Goal: Answer question/provide support

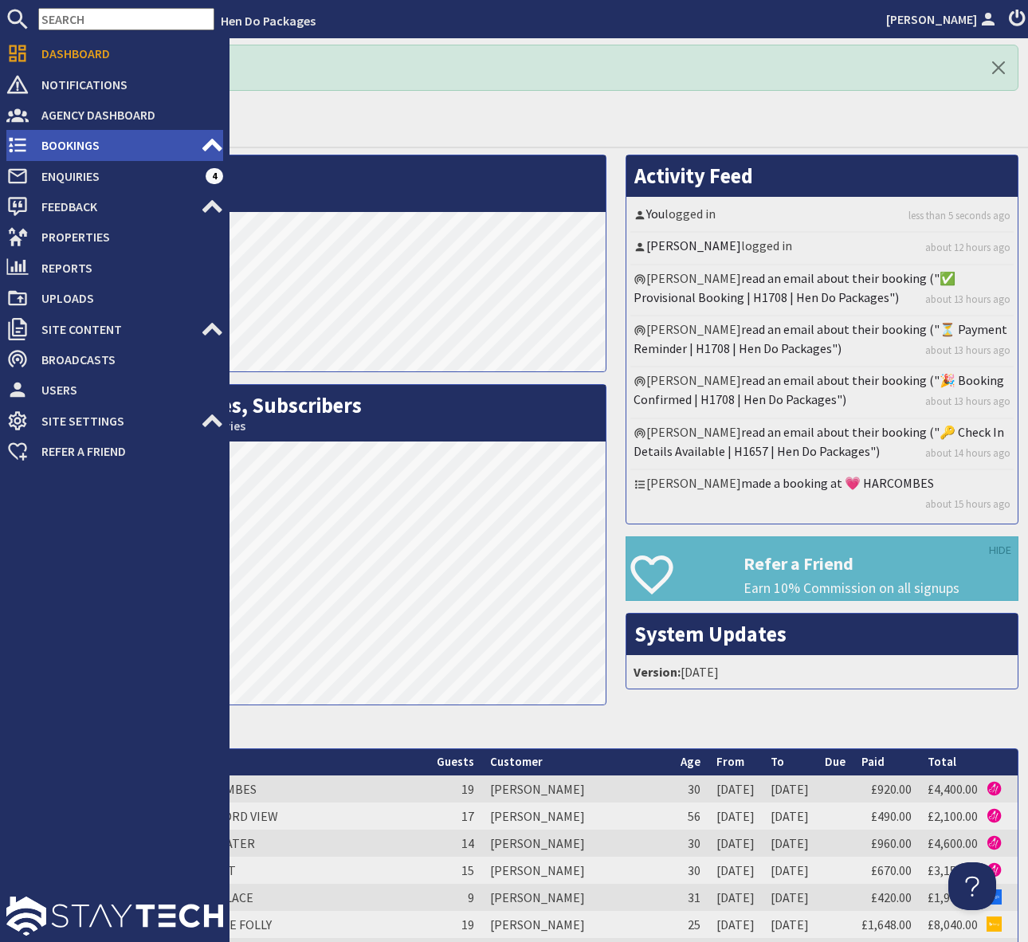
click at [91, 146] on span "Bookings" at bounding box center [115, 144] width 172 height 25
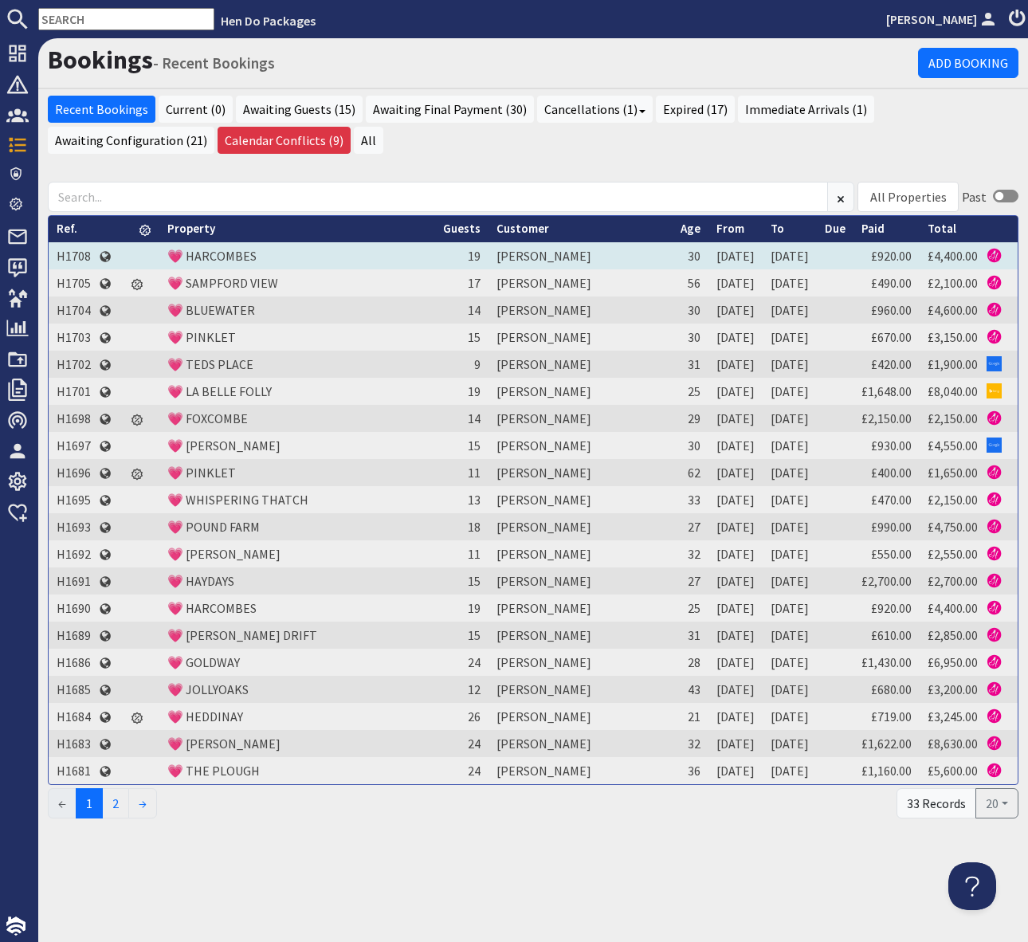
click at [78, 251] on td "H1708" at bounding box center [74, 255] width 50 height 27
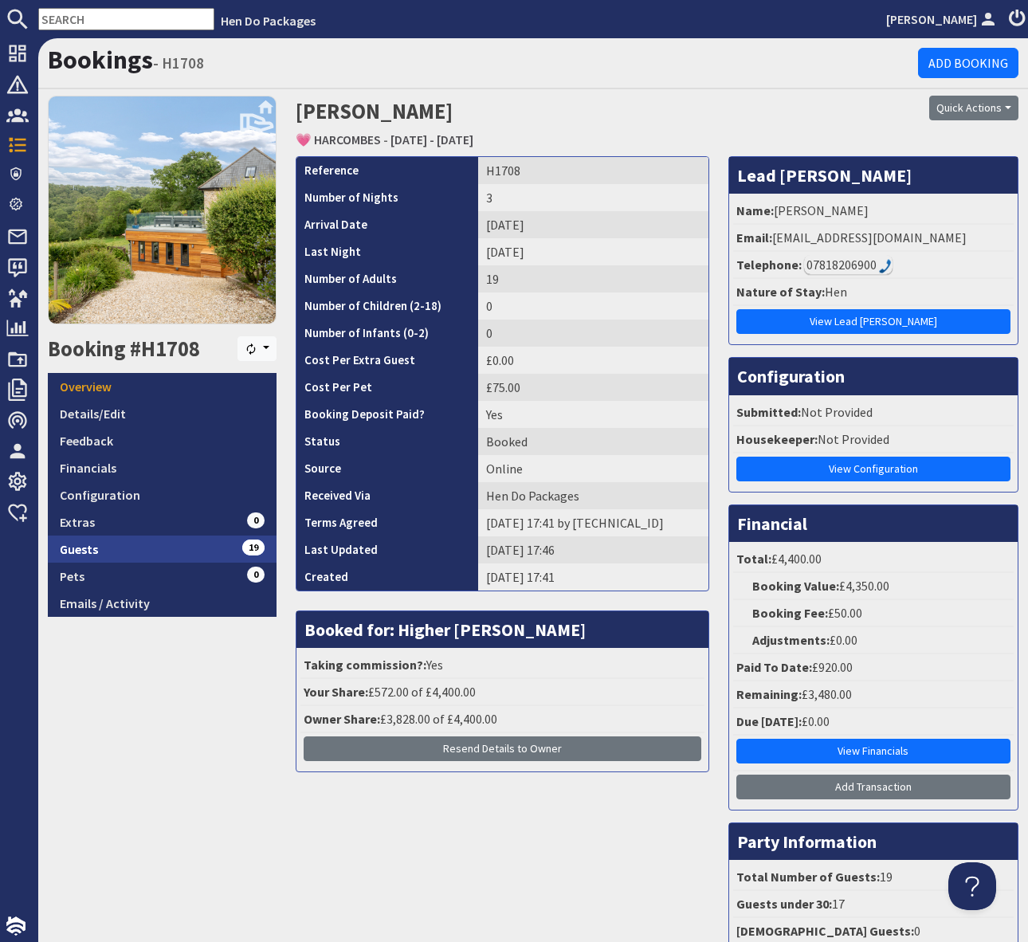
click at [203, 549] on link "Guests 19" at bounding box center [162, 548] width 229 height 27
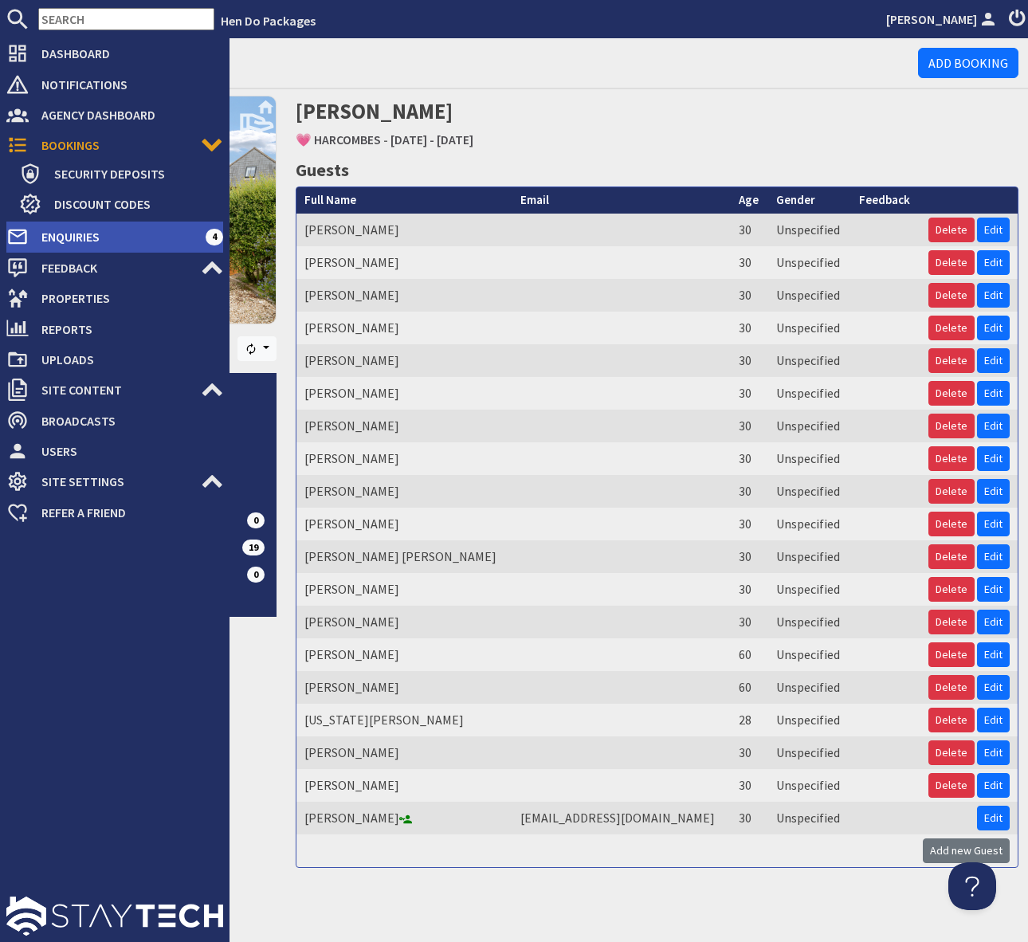
click at [163, 225] on span "Enquiries" at bounding box center [117, 236] width 177 height 25
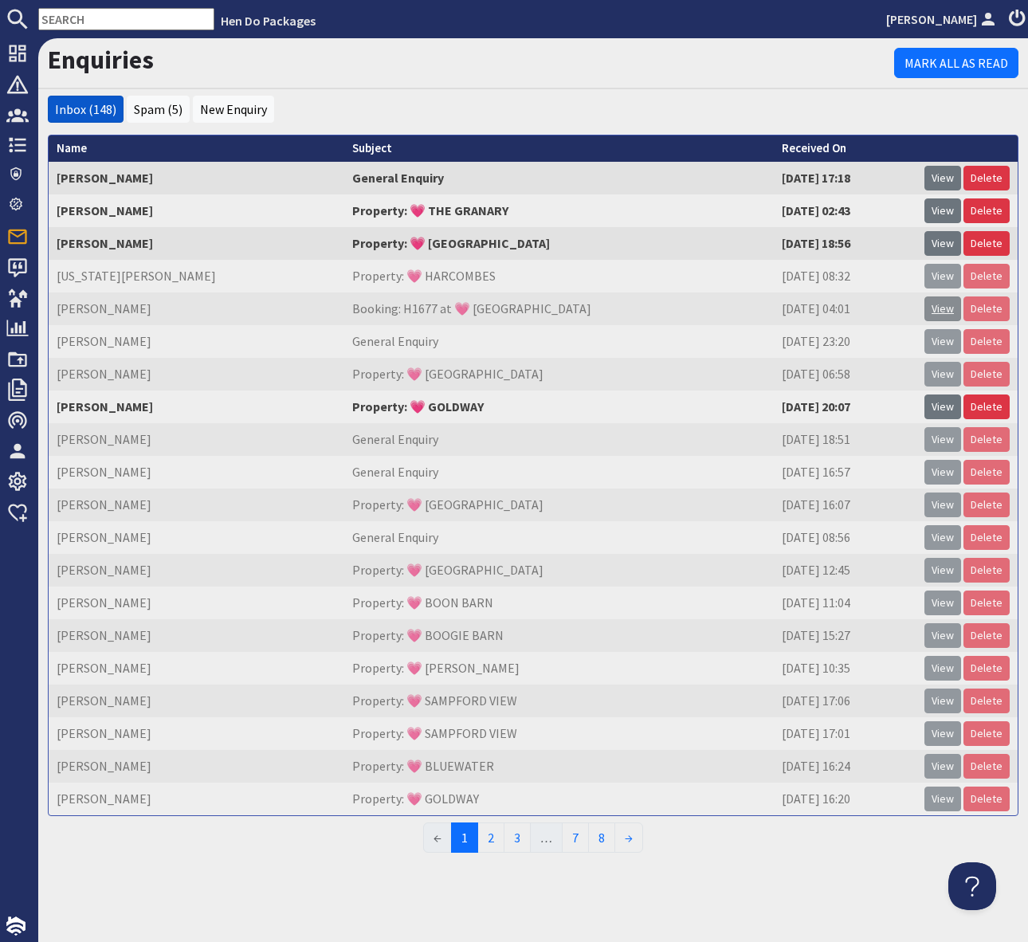
click at [944, 310] on link "View" at bounding box center [942, 308] width 37 height 25
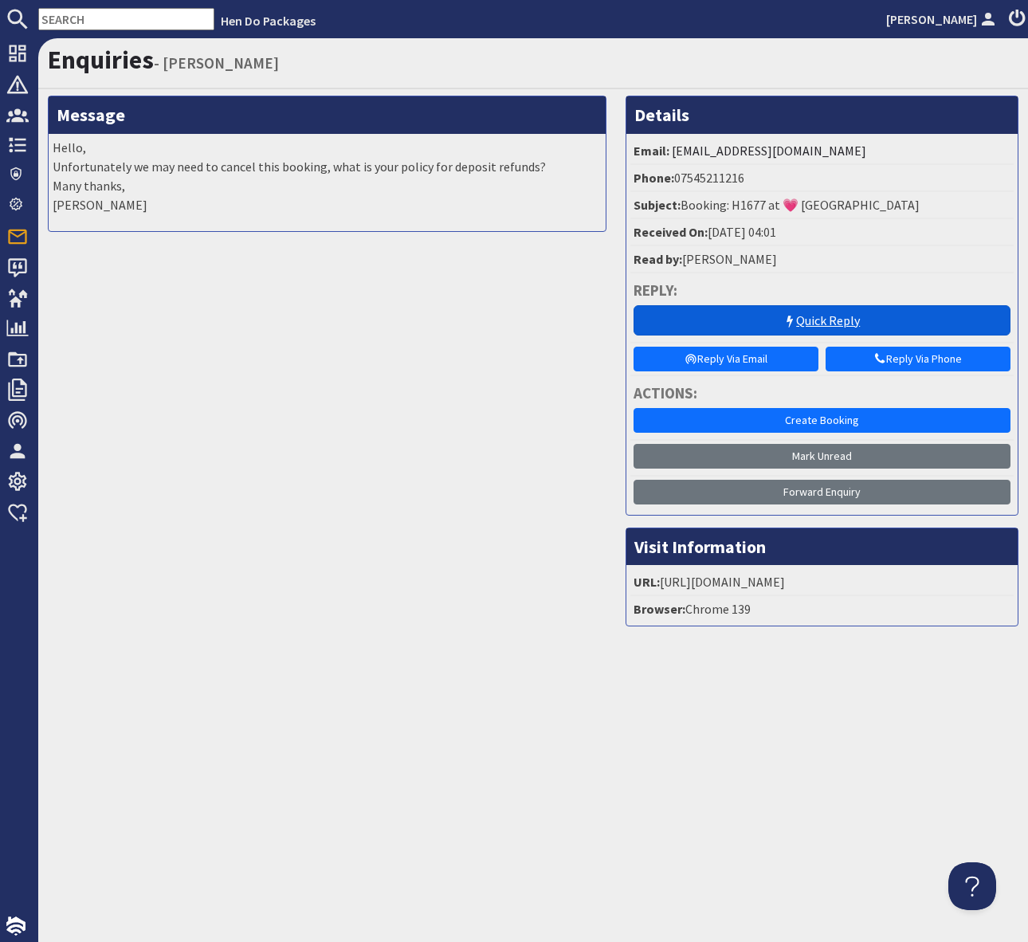
click at [825, 318] on link "Quick Reply" at bounding box center [822, 320] width 378 height 30
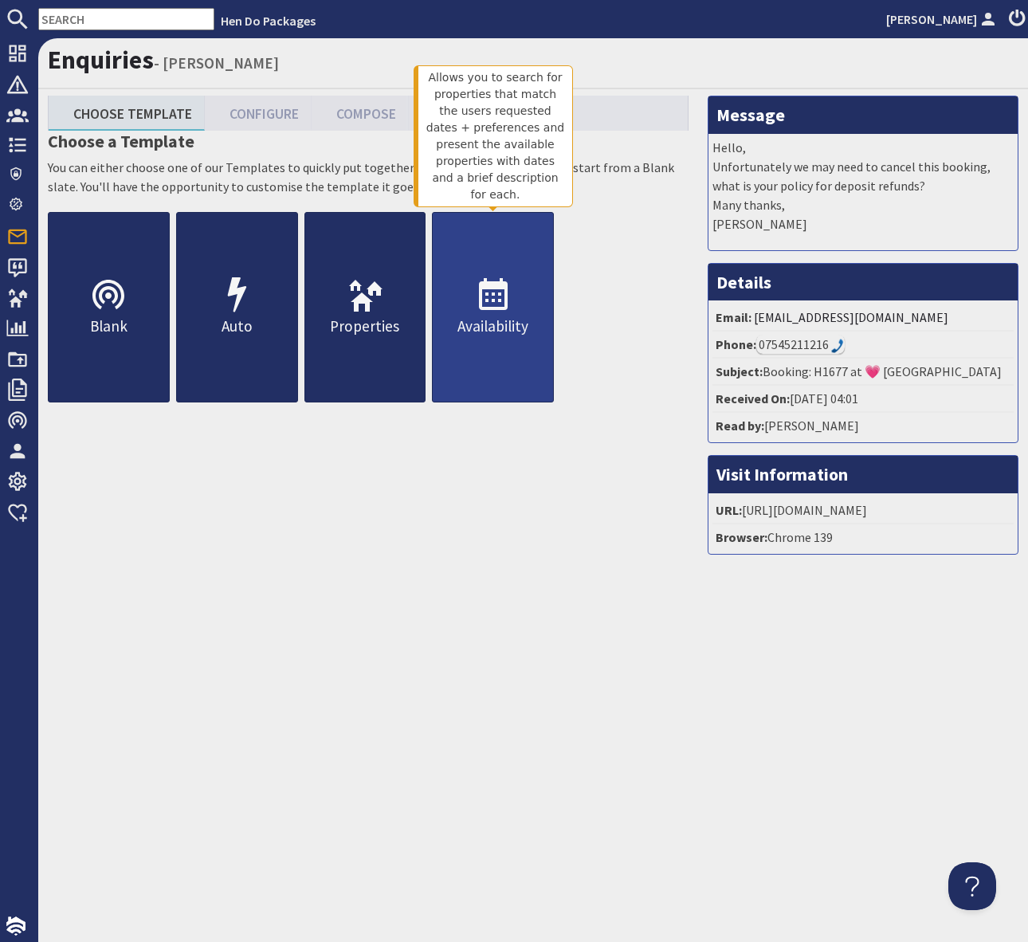
click at [487, 316] on p "Availability" at bounding box center [493, 326] width 120 height 23
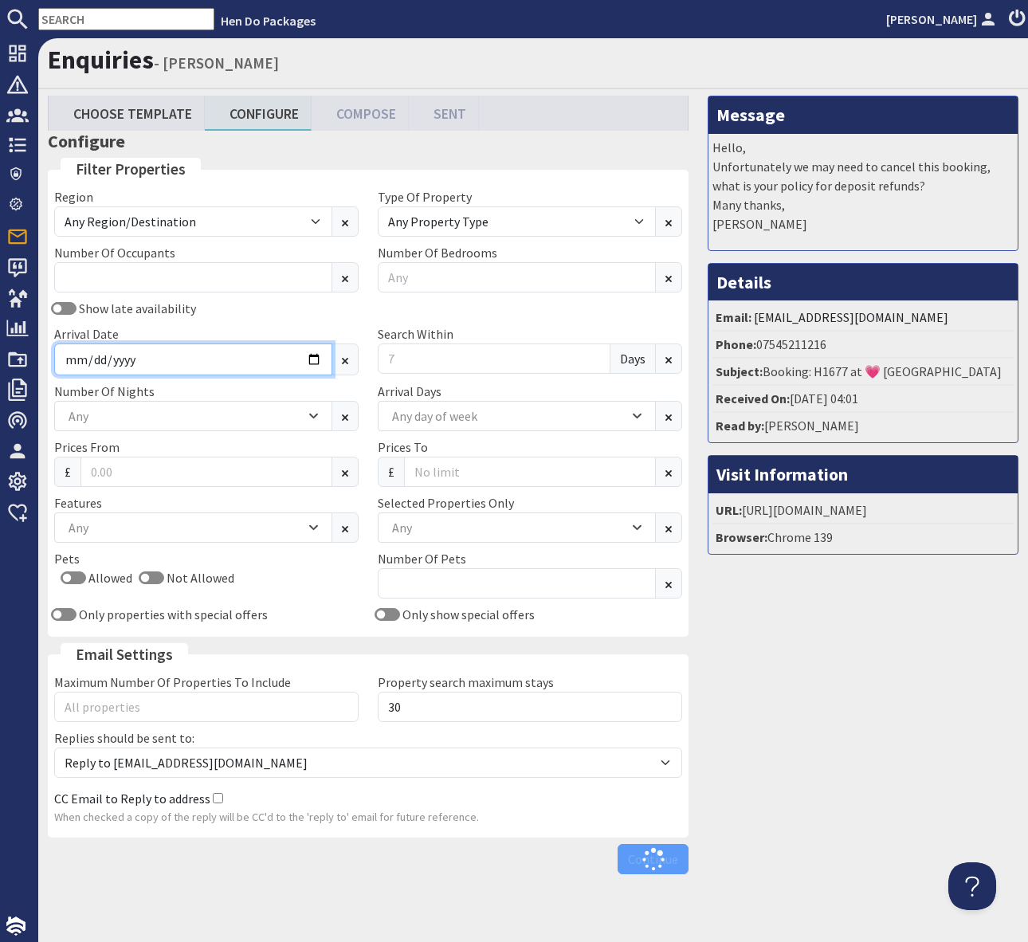
click at [318, 358] on input "Arrival Date" at bounding box center [193, 359] width 278 height 32
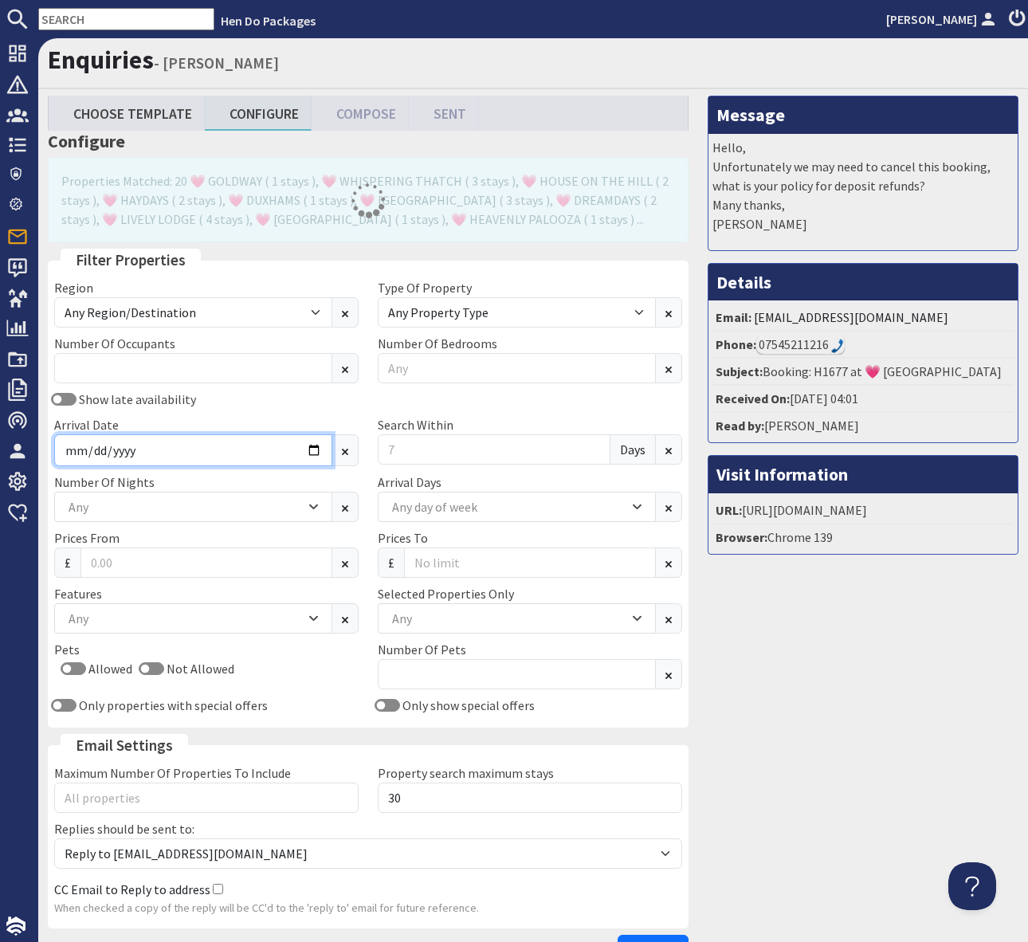
type input "[DATE]"
click at [409, 449] on input "Search Within" at bounding box center [494, 449] width 233 height 30
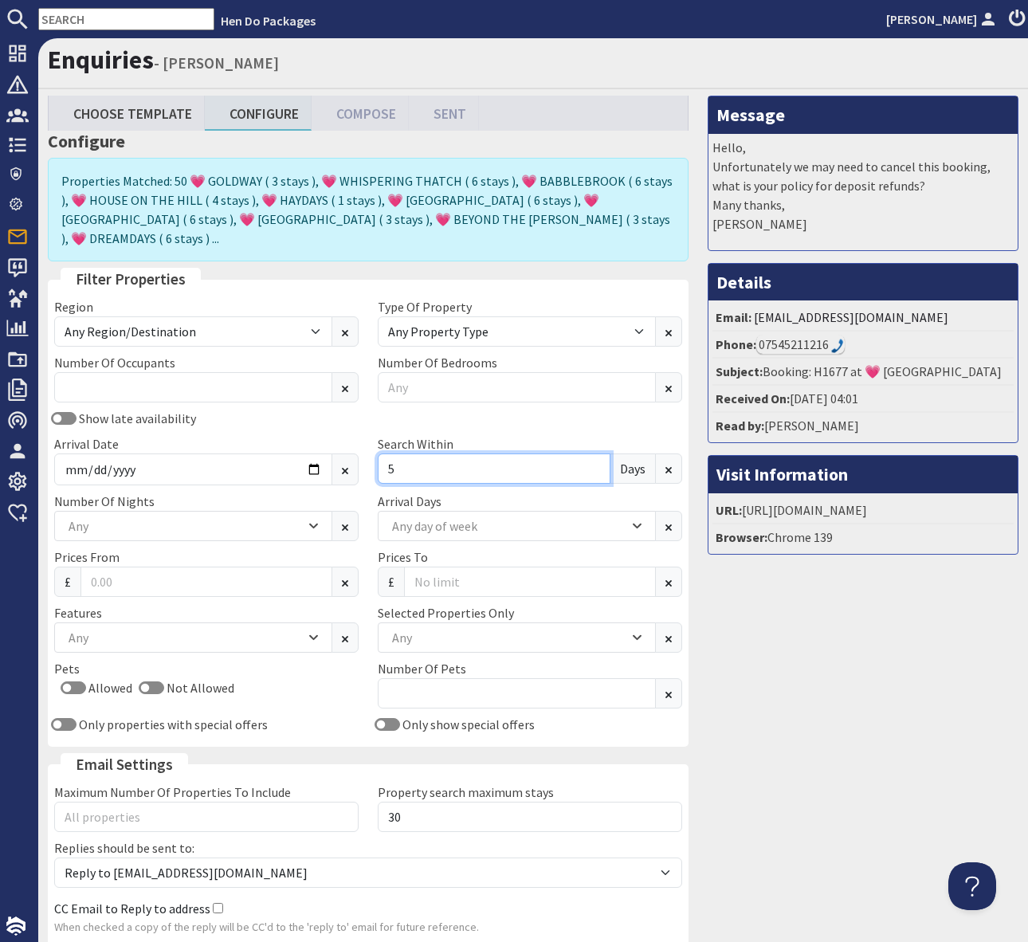
type input "5"
